Goal: Navigation & Orientation: Understand site structure

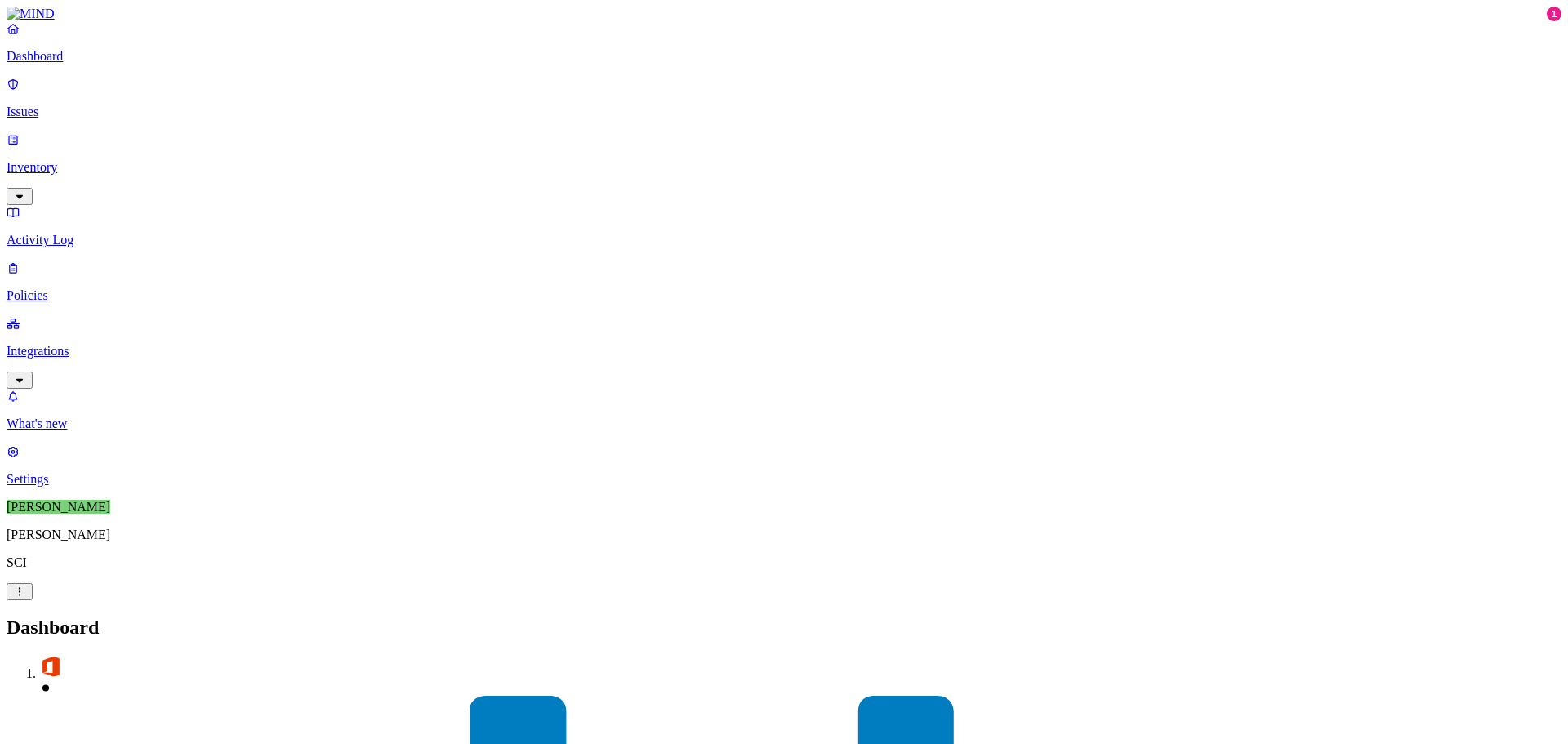
click at [105, 105] on p "Issues" at bounding box center [784, 112] width 1555 height 15
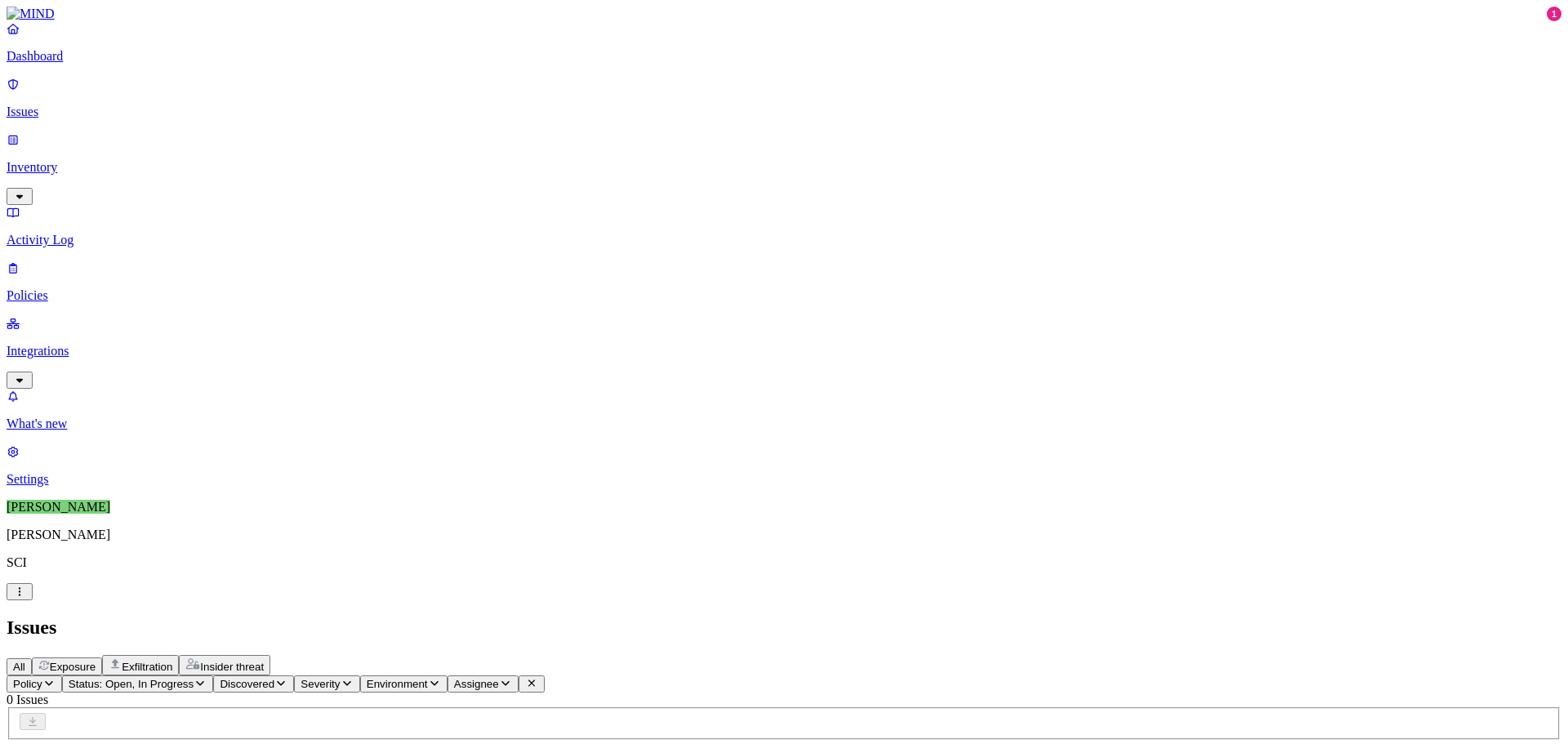
click at [105, 160] on p "Inventory" at bounding box center [784, 168] width 1555 height 15
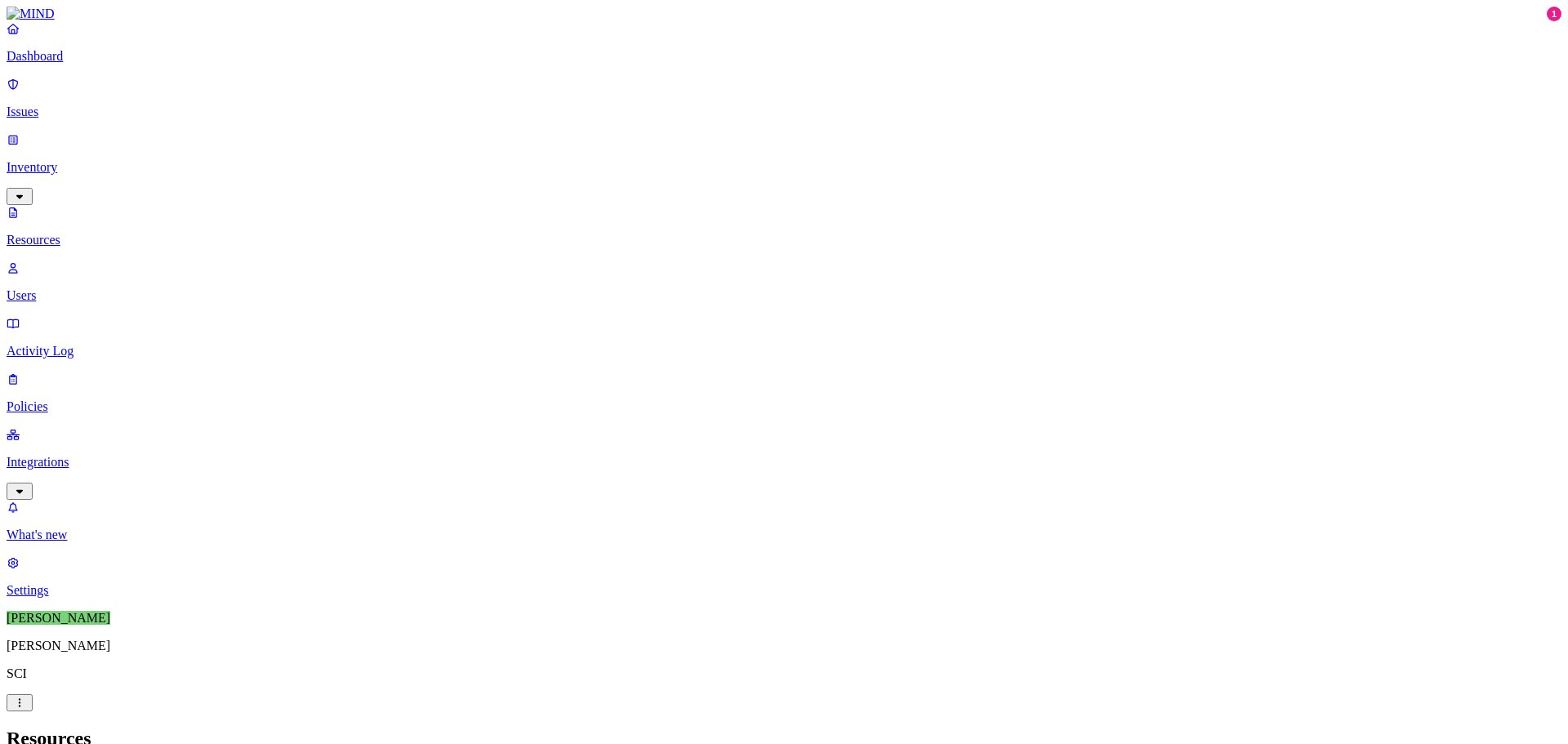
click at [65, 288] on p "Users" at bounding box center [784, 296] width 1555 height 15
click at [110, 455] on p "Integrations" at bounding box center [784, 463] width 1555 height 15
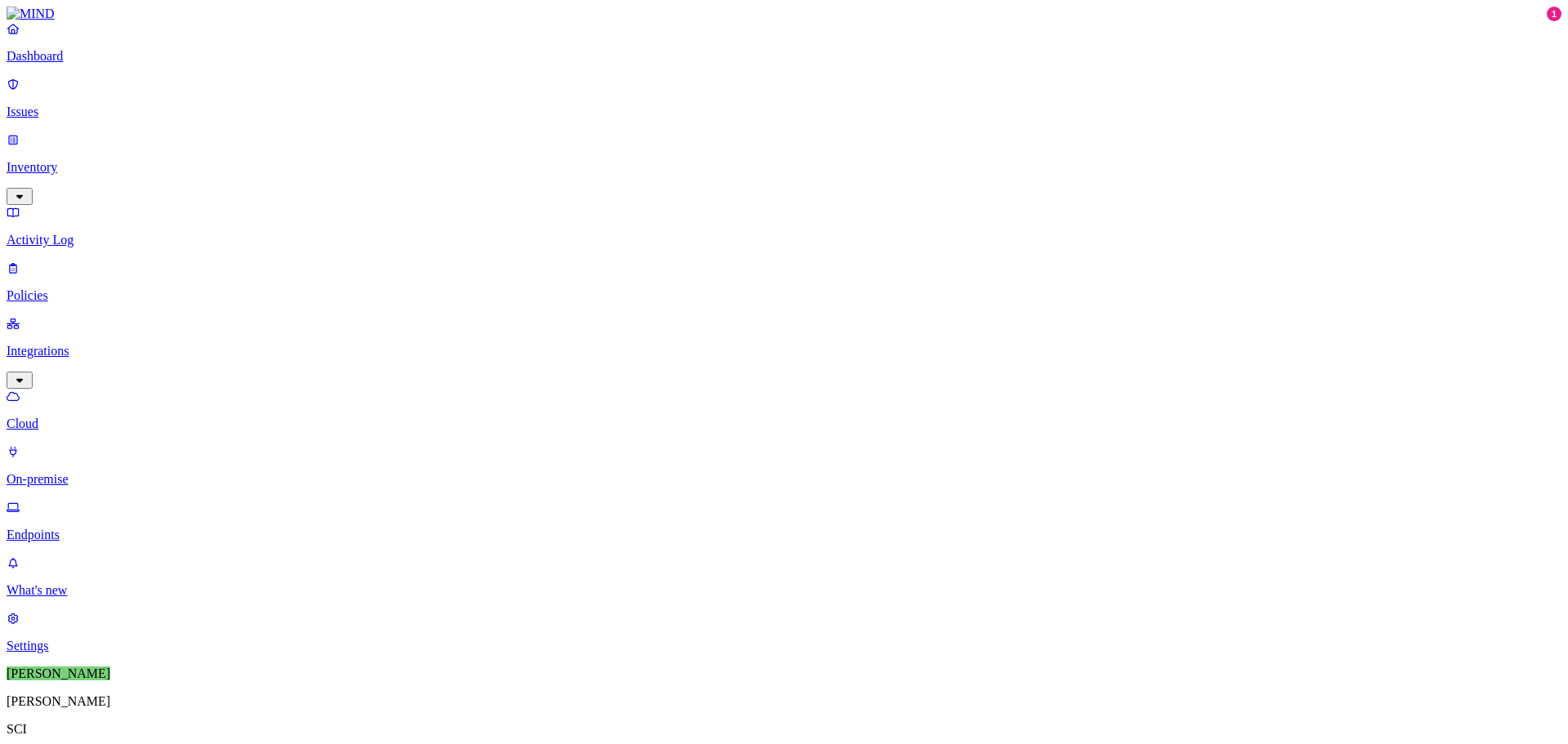
click at [132, 444] on link "On-premise" at bounding box center [784, 465] width 1555 height 42
click at [128, 528] on p "Endpoints" at bounding box center [784, 536] width 1555 height 15
click at [114, 417] on p "Cloud" at bounding box center [784, 424] width 1555 height 15
click at [113, 472] on p "On-premise" at bounding box center [784, 480] width 1555 height 15
click at [114, 528] on p "Endpoints" at bounding box center [784, 536] width 1555 height 15
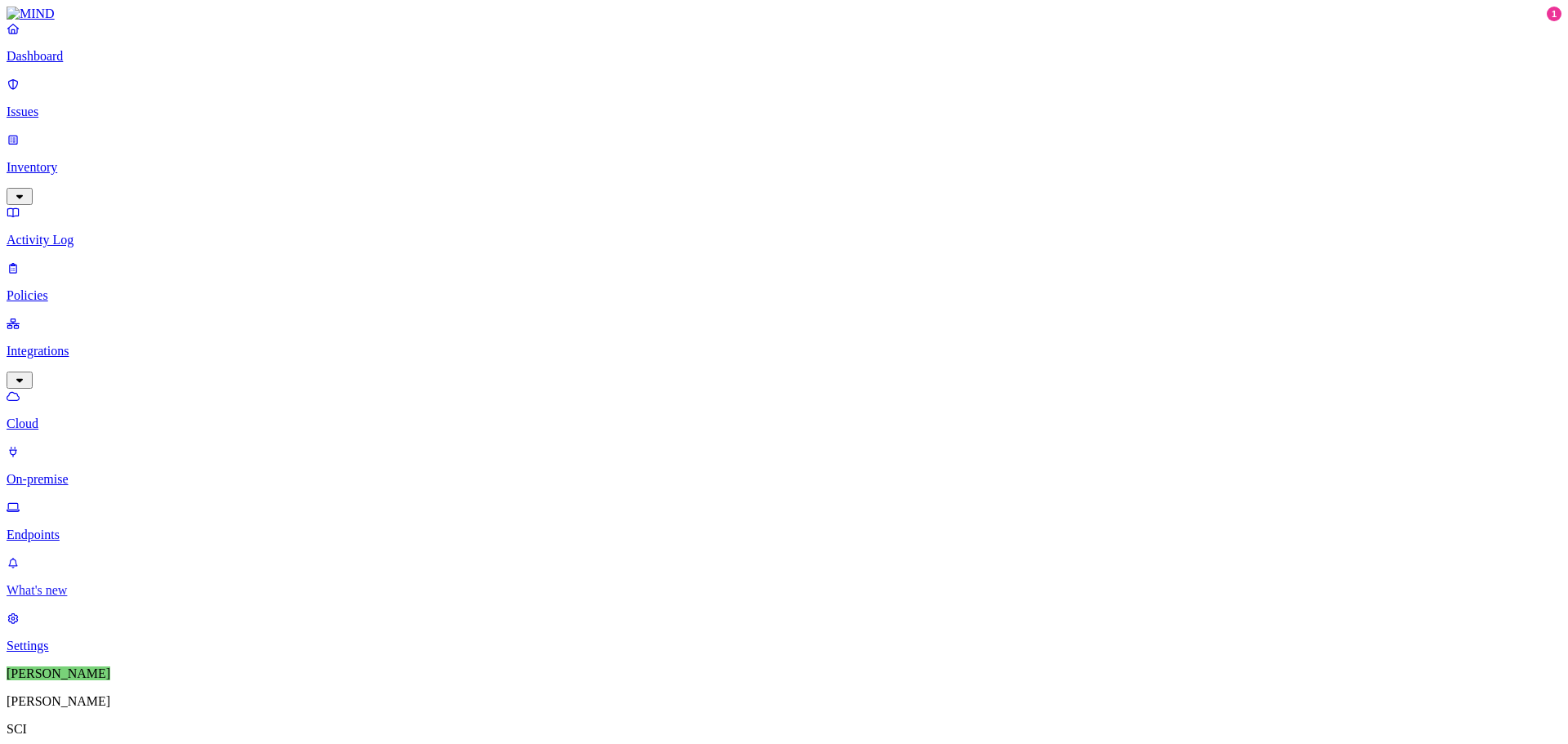
click at [129, 598] on p "What's new" at bounding box center [784, 590] width 1555 height 15
drag, startPoint x: 1436, startPoint y: 241, endPoint x: 1231, endPoint y: 345, distance: 229.9
click at [85, 709] on p "[PERSON_NAME]" at bounding box center [784, 702] width 1555 height 15
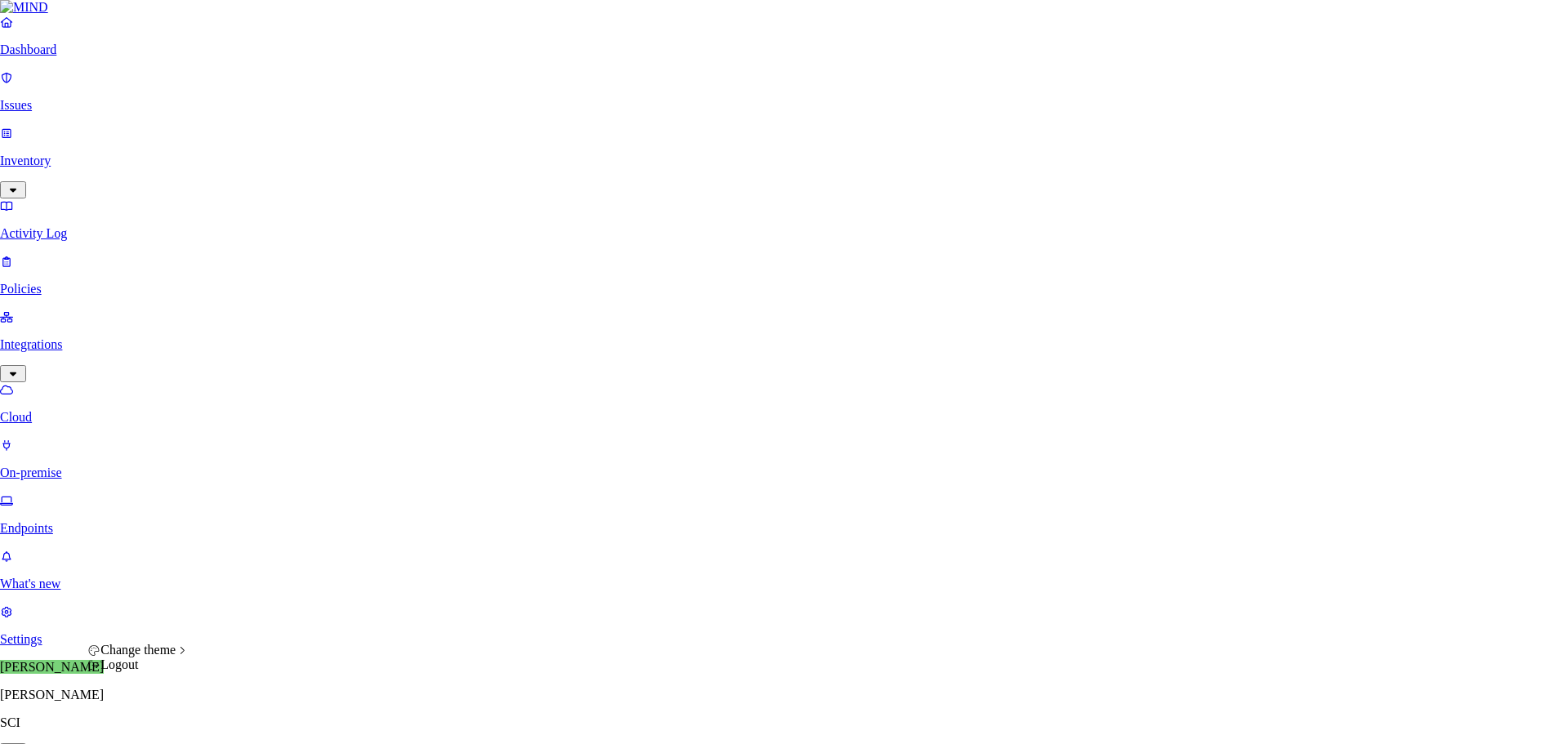
click at [162, 726] on html "Dashboard Issues Inventory Activity Log Policies Integrations Cloud On-premise …" at bounding box center [784, 516] width 1568 height 1034
click at [168, 608] on html "Dashboard Issues Inventory Activity Log Policies Integrations Cloud On-premise …" at bounding box center [784, 516] width 1568 height 1034
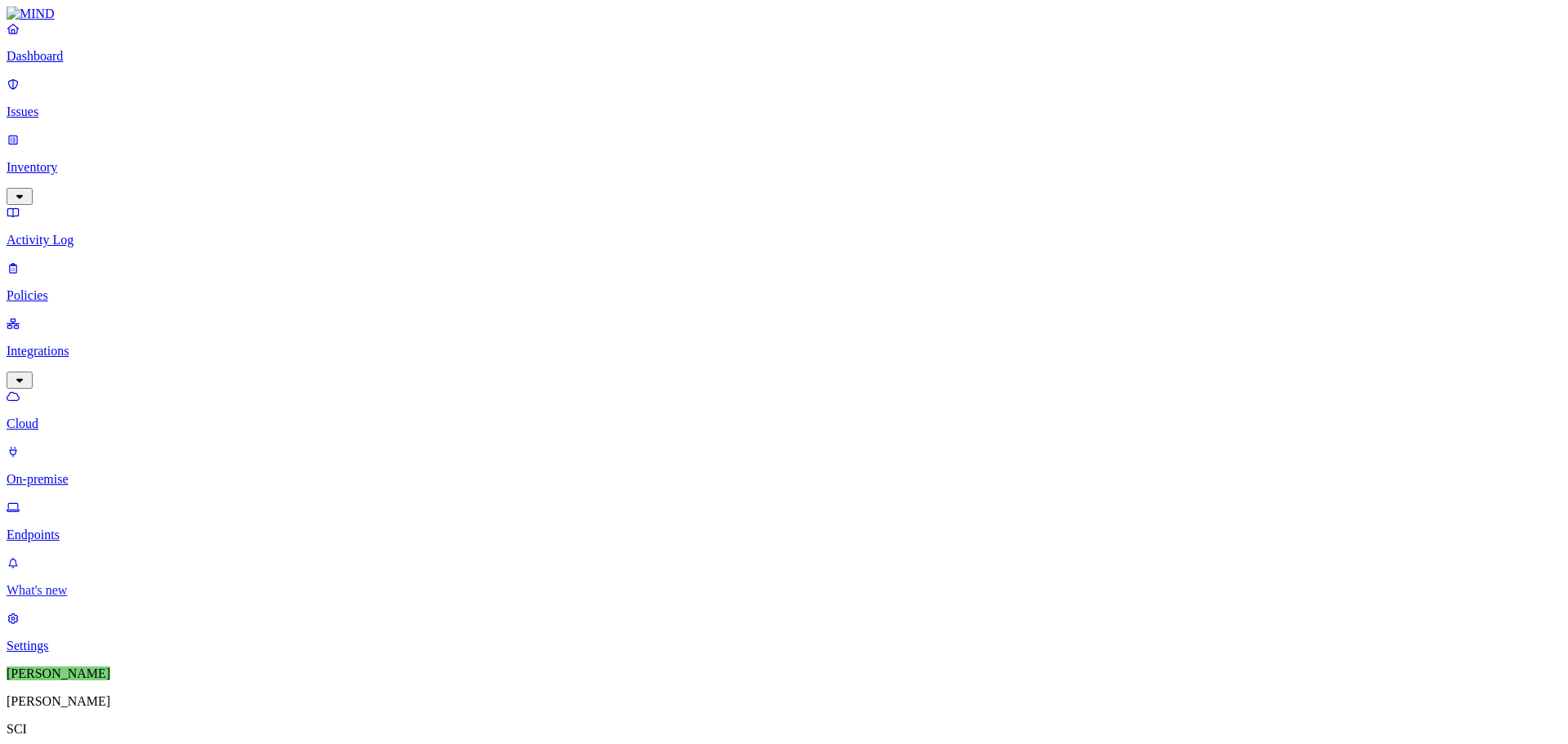
click at [89, 598] on p "What's new" at bounding box center [784, 590] width 1555 height 15
click at [58, 653] on p "Settings" at bounding box center [784, 646] width 1555 height 15
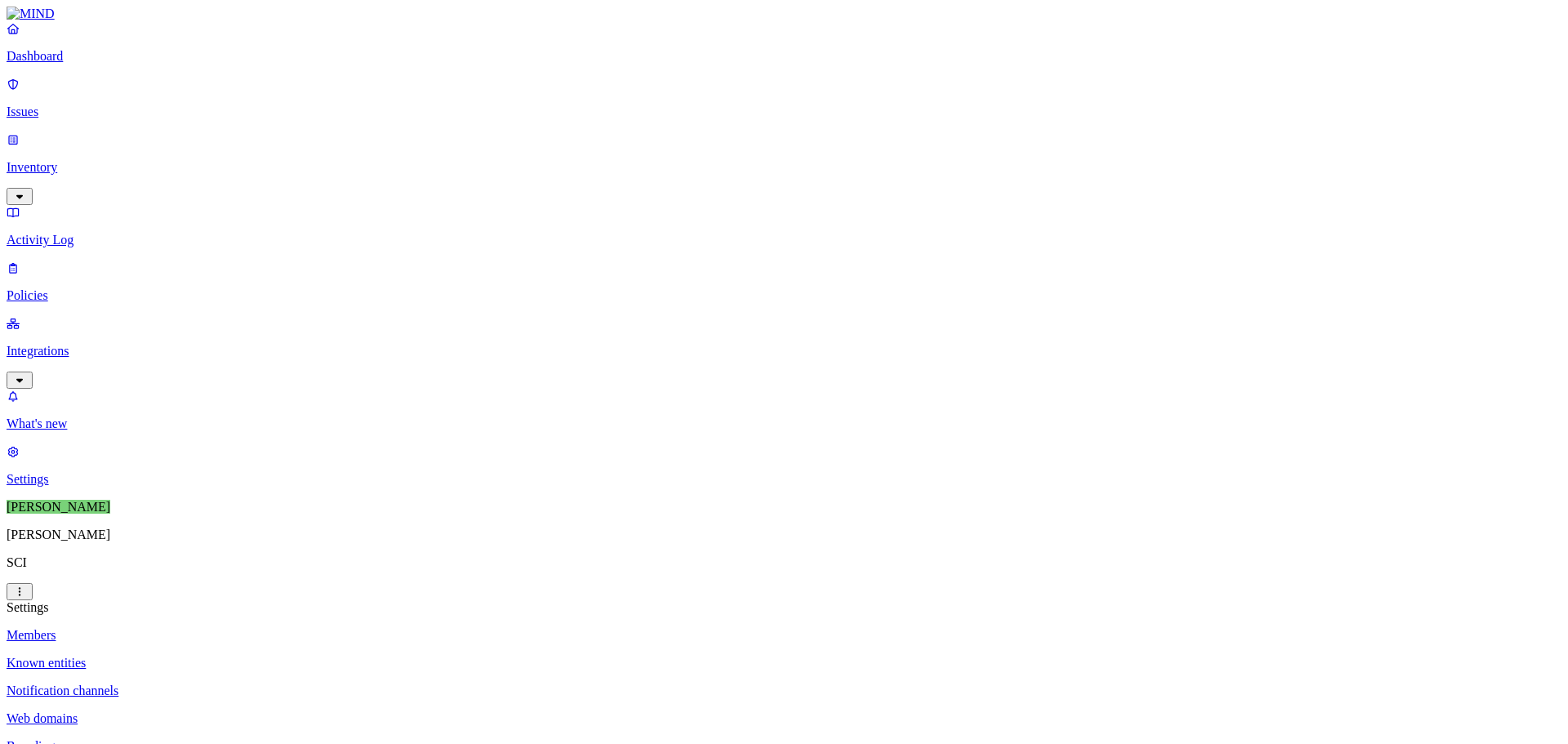
click at [160, 726] on html "Dashboard Issues Inventory Activity Log Policies Integrations What's new 1 Sett…" at bounding box center [784, 644] width 1568 height 1287
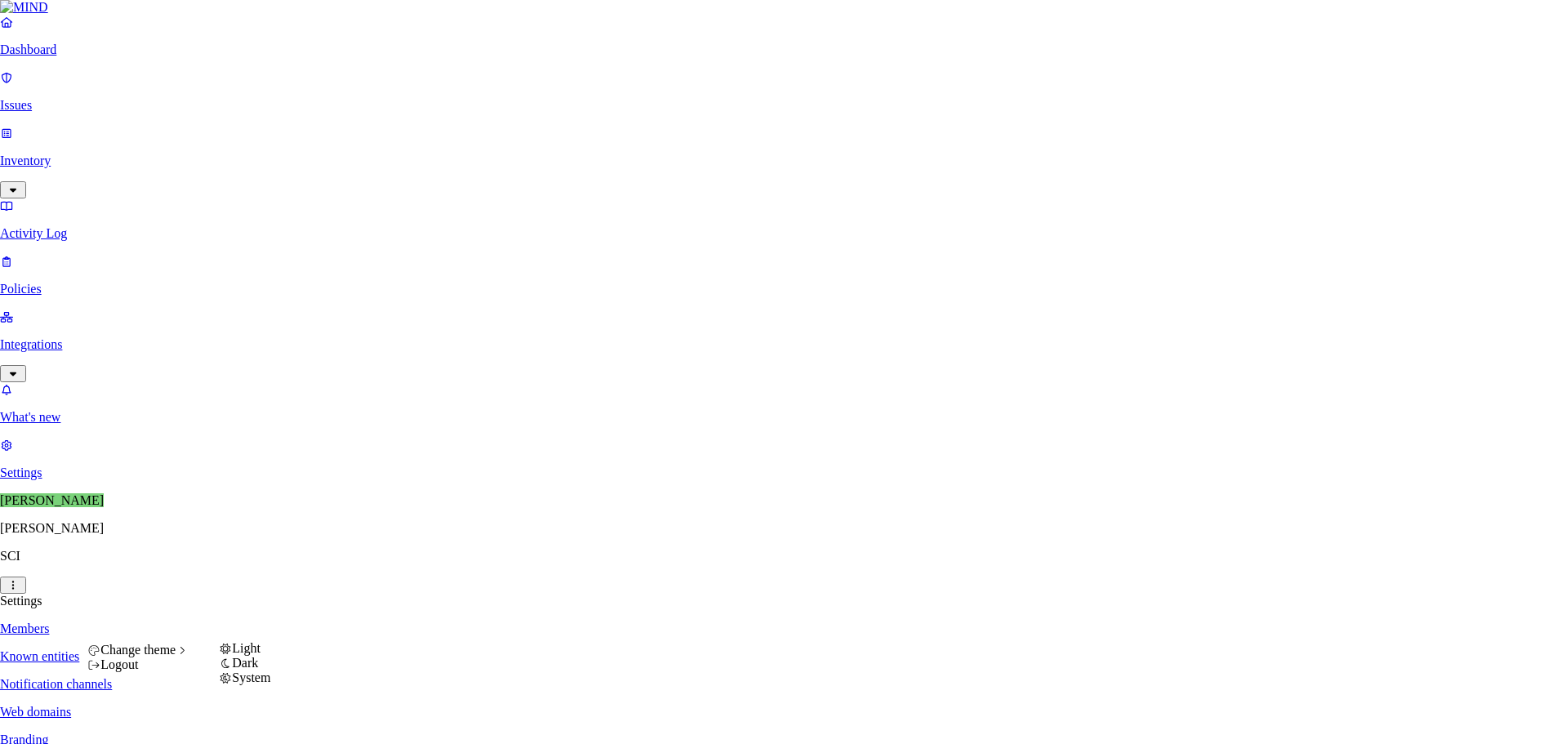
click at [271, 671] on div "Dark" at bounding box center [245, 663] width 51 height 15
